Goal: Information Seeking & Learning: Learn about a topic

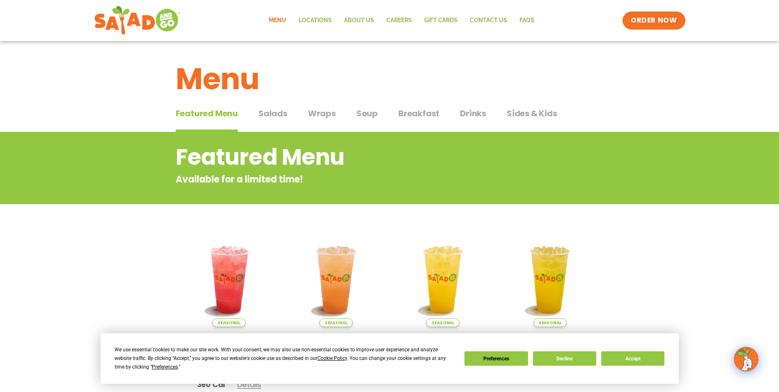
click at [465, 114] on span "Drinks" at bounding box center [473, 113] width 26 height 12
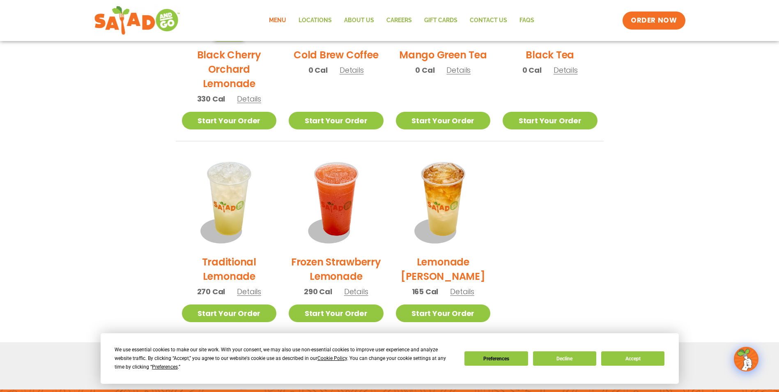
scroll to position [629, 0]
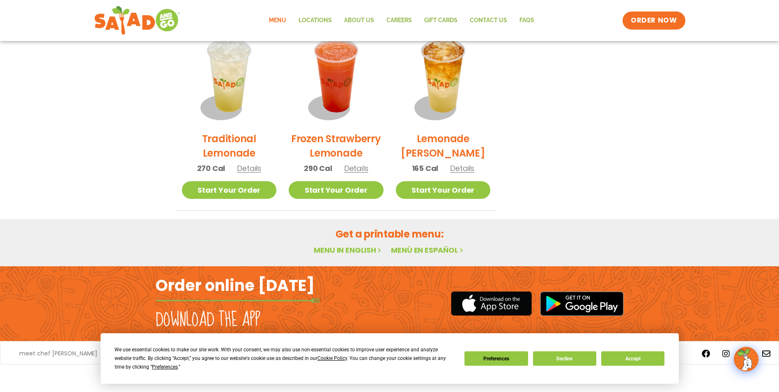
click at [327, 251] on link "Menu in English" at bounding box center [348, 250] width 69 height 10
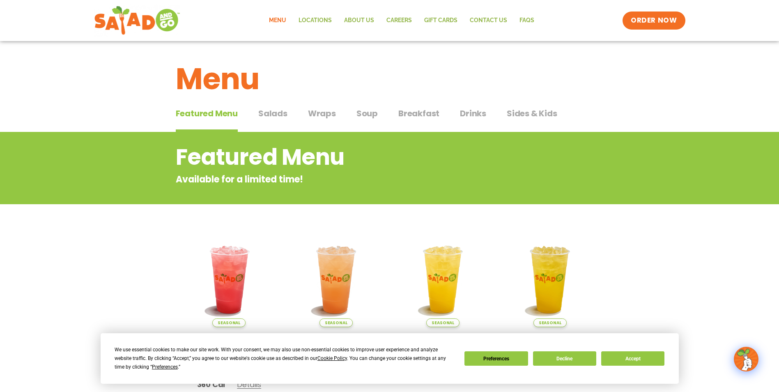
click at [263, 113] on span "Salads" at bounding box center [272, 113] width 29 height 12
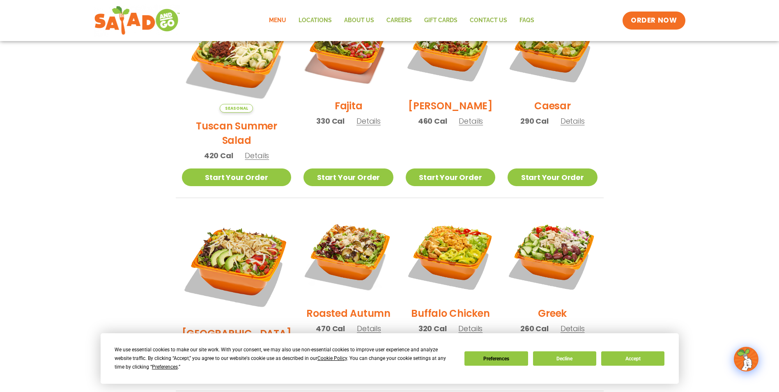
scroll to position [188, 0]
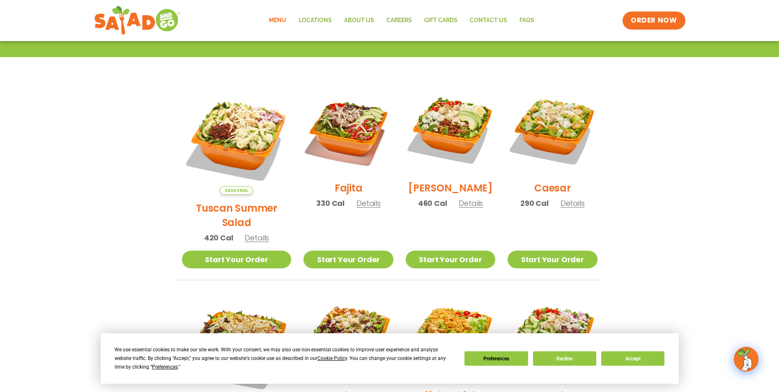
click at [570, 207] on span "Details" at bounding box center [573, 203] width 24 height 10
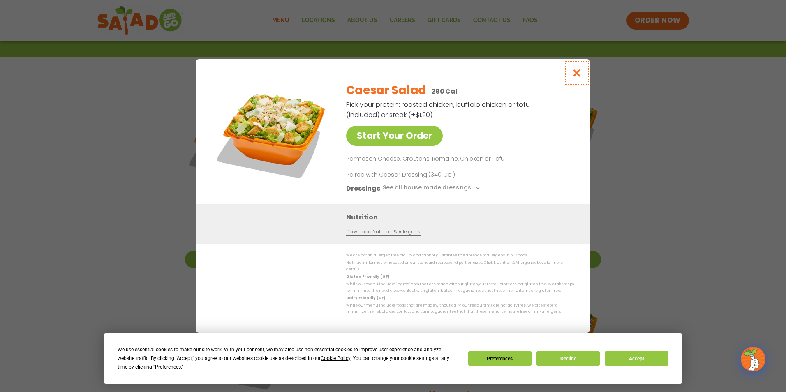
click at [575, 76] on icon "Close modal" at bounding box center [577, 73] width 10 height 9
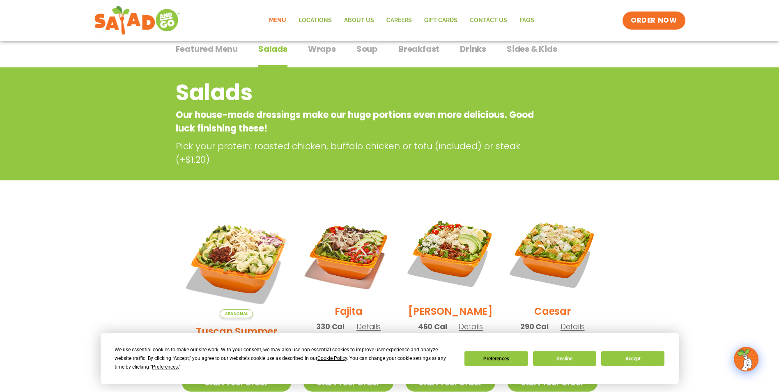
scroll to position [0, 0]
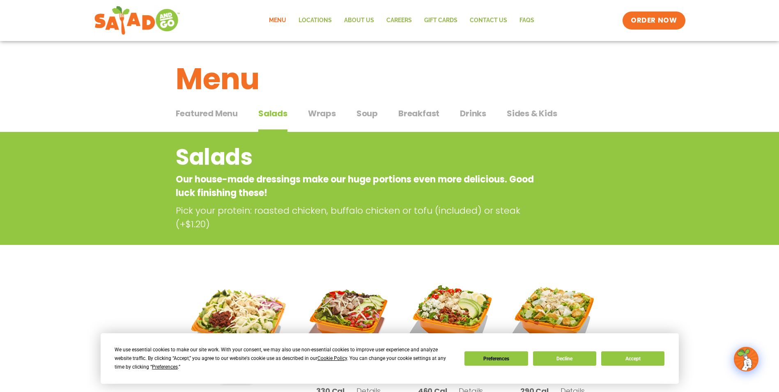
click at [534, 113] on span "Sides & Kids" at bounding box center [532, 113] width 51 height 12
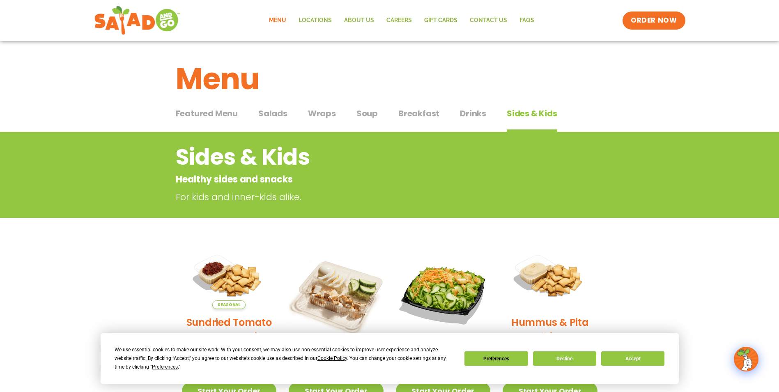
click at [468, 112] on span "Drinks" at bounding box center [473, 113] width 26 height 12
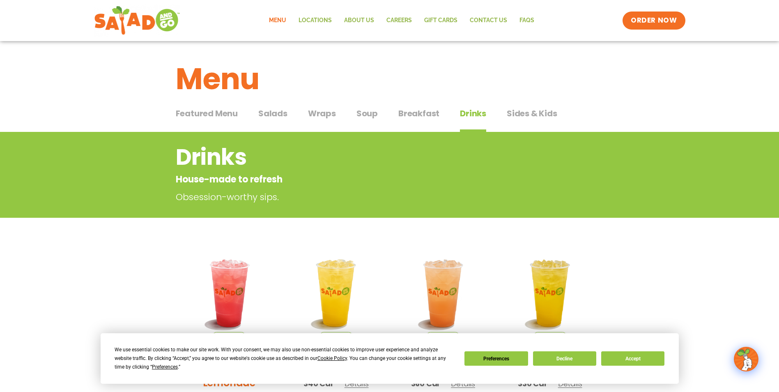
click at [409, 111] on span "Breakfast" at bounding box center [419, 113] width 41 height 12
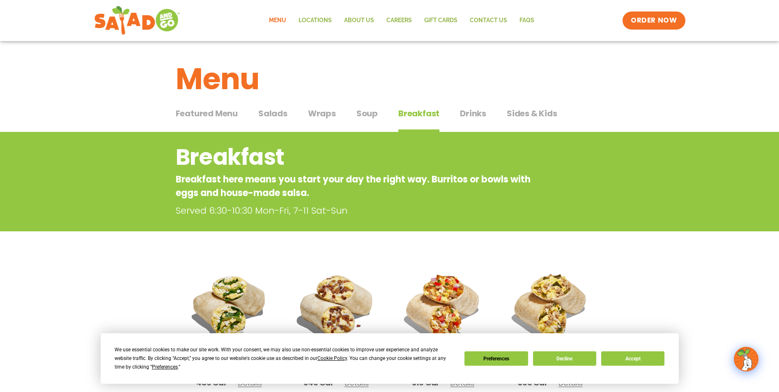
click at [366, 115] on span "Soup" at bounding box center [367, 113] width 21 height 12
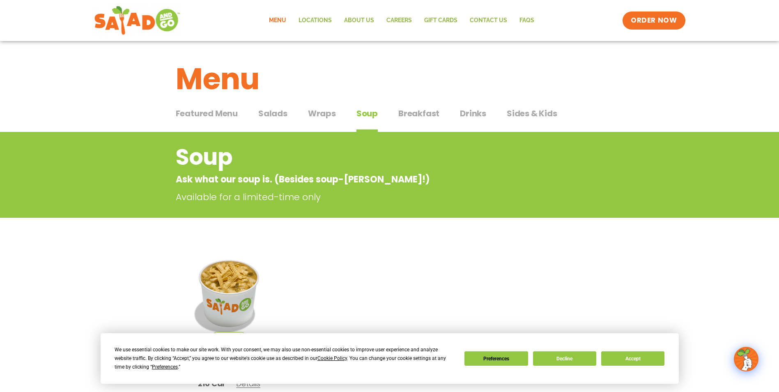
click at [324, 113] on span "Wraps" at bounding box center [322, 113] width 28 height 12
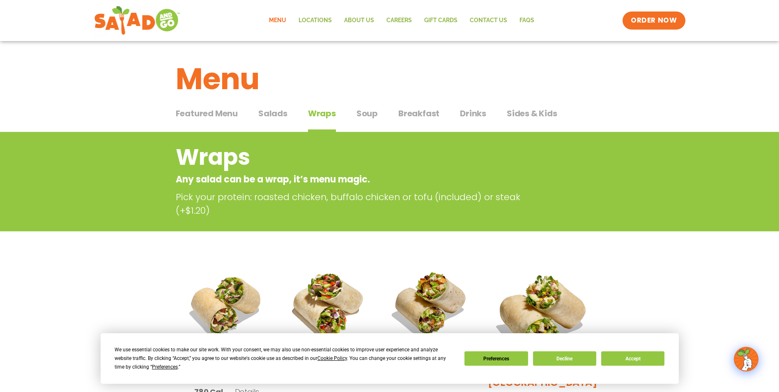
click at [205, 111] on span "Featured Menu" at bounding box center [207, 113] width 62 height 12
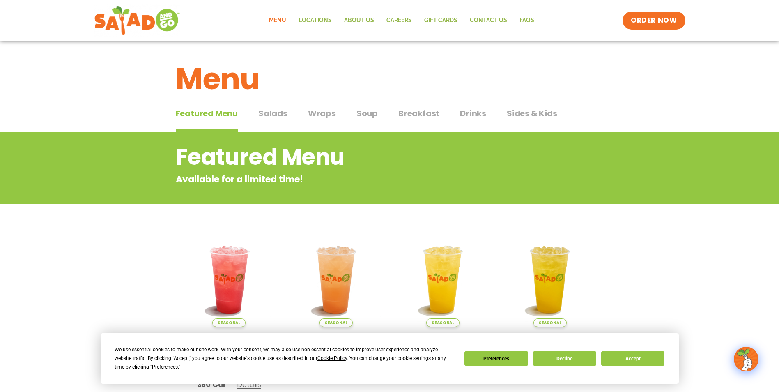
click at [272, 113] on span "Salads" at bounding box center [272, 113] width 29 height 12
